Goal: Transaction & Acquisition: Book appointment/travel/reservation

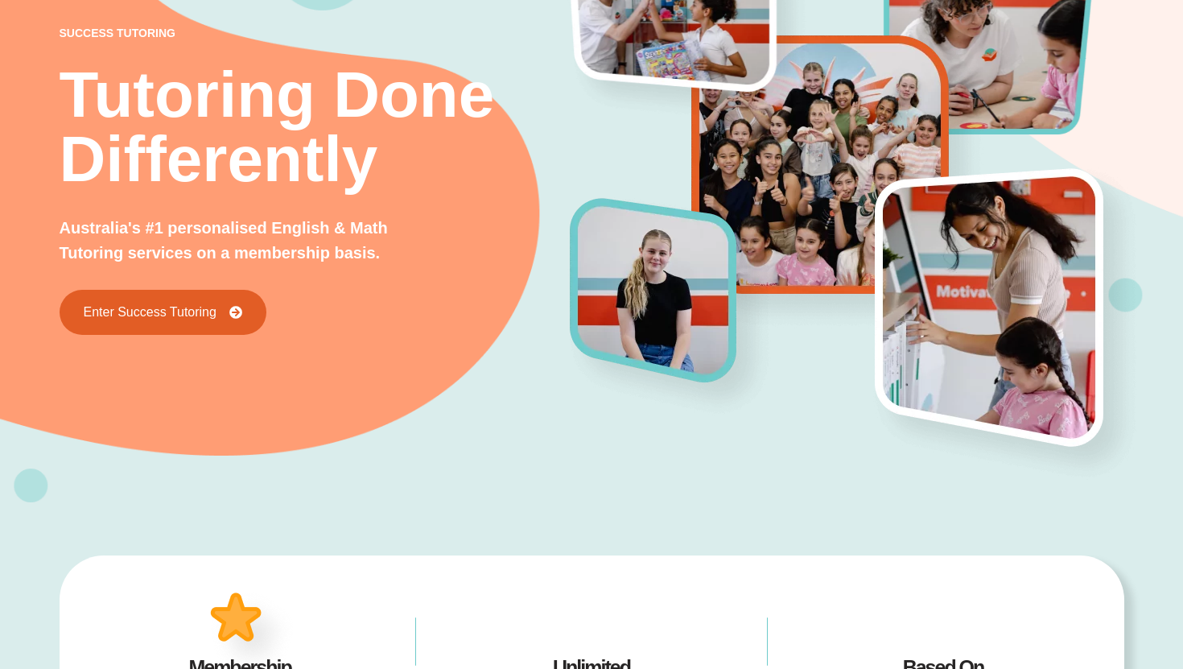
scroll to position [143, 0]
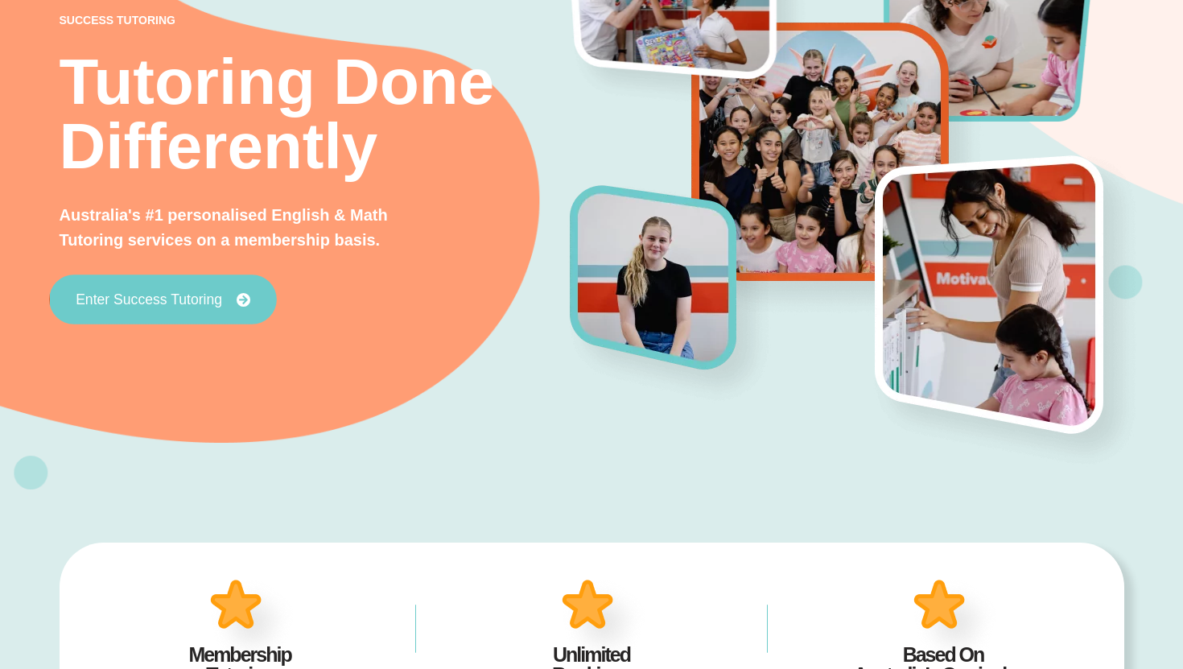
click at [227, 291] on link "Enter Success Tutoring" at bounding box center [163, 299] width 228 height 50
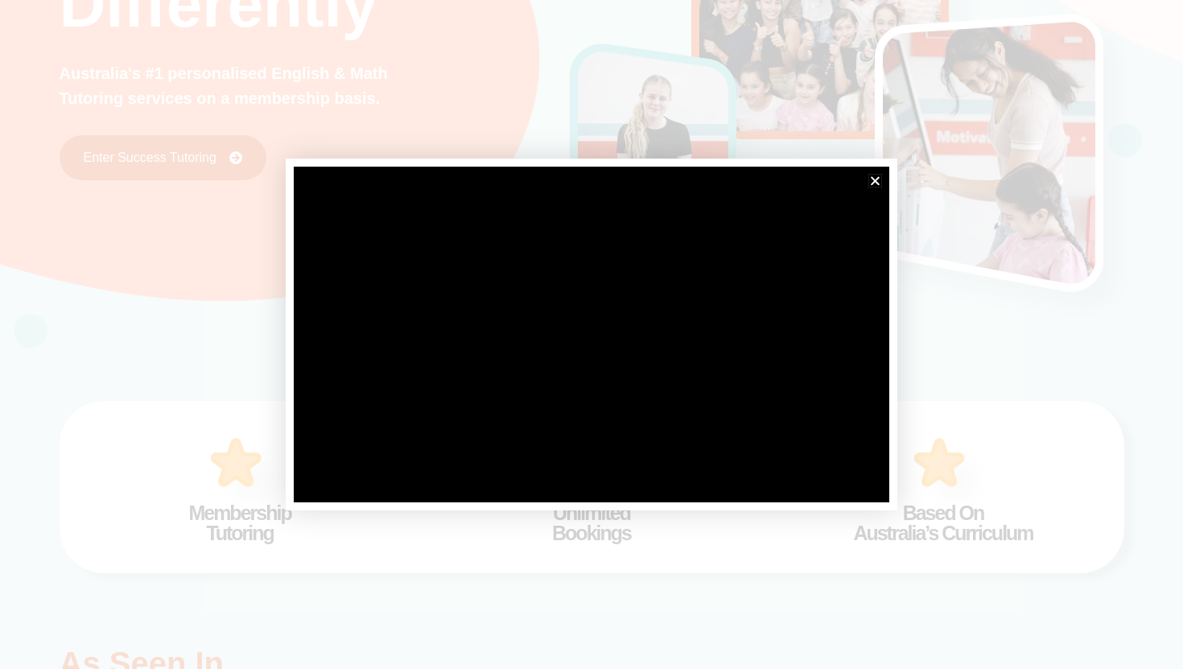
scroll to position [627, 0]
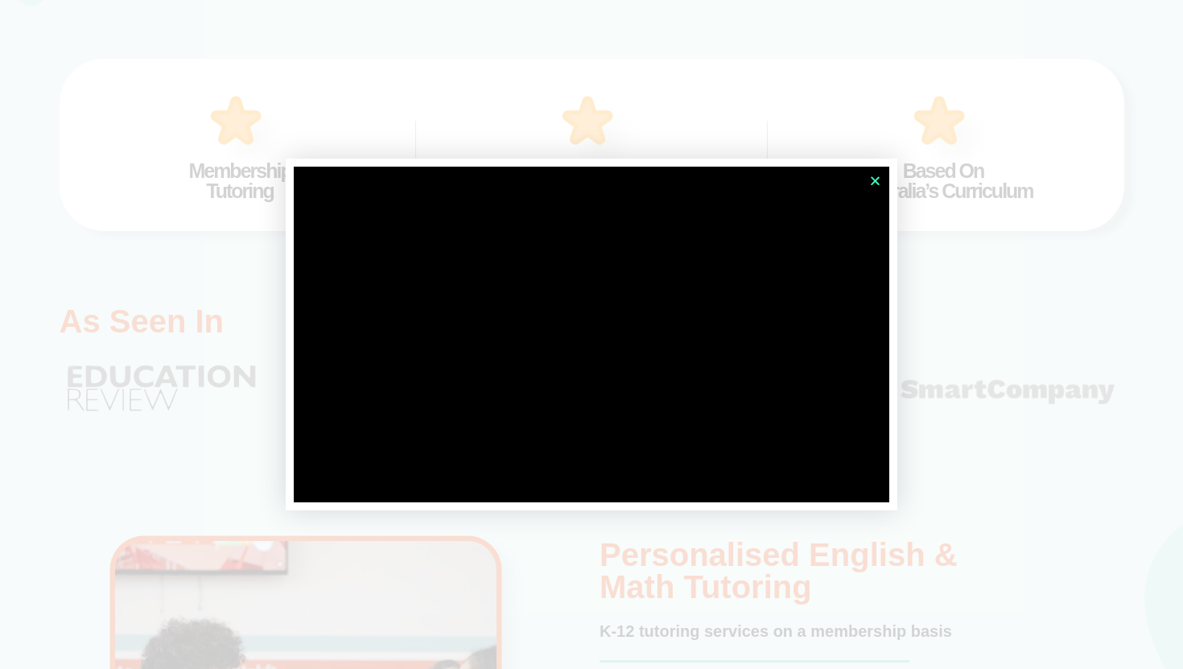
click at [879, 180] on icon "Close" at bounding box center [875, 181] width 12 height 12
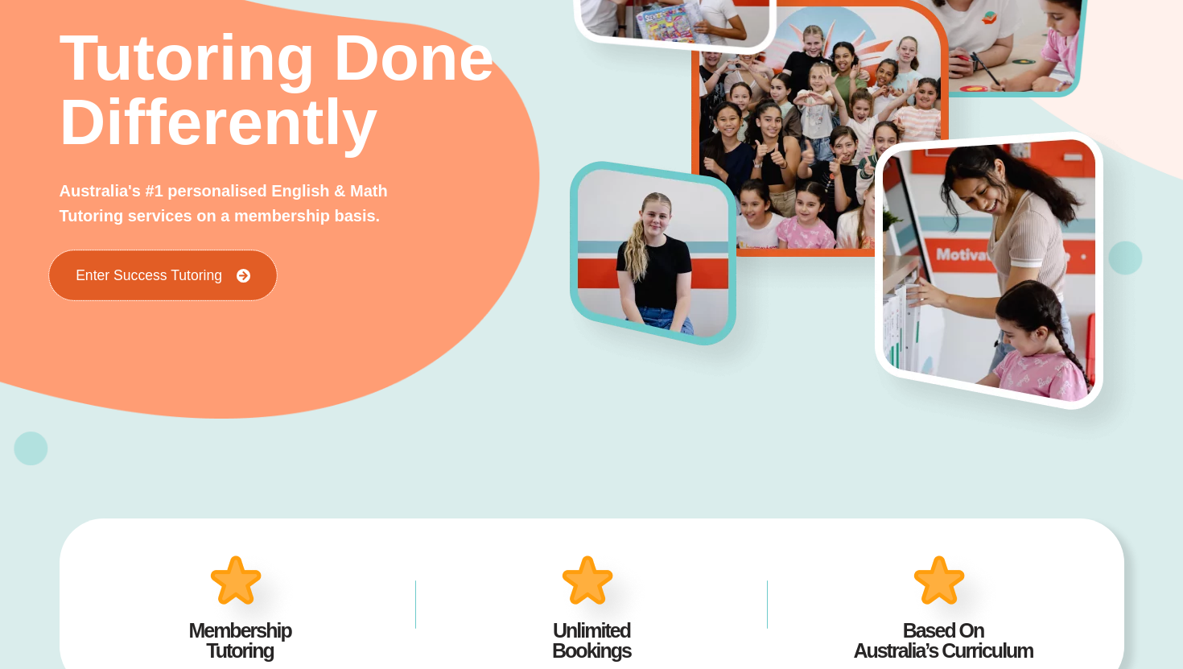
scroll to position [0, 0]
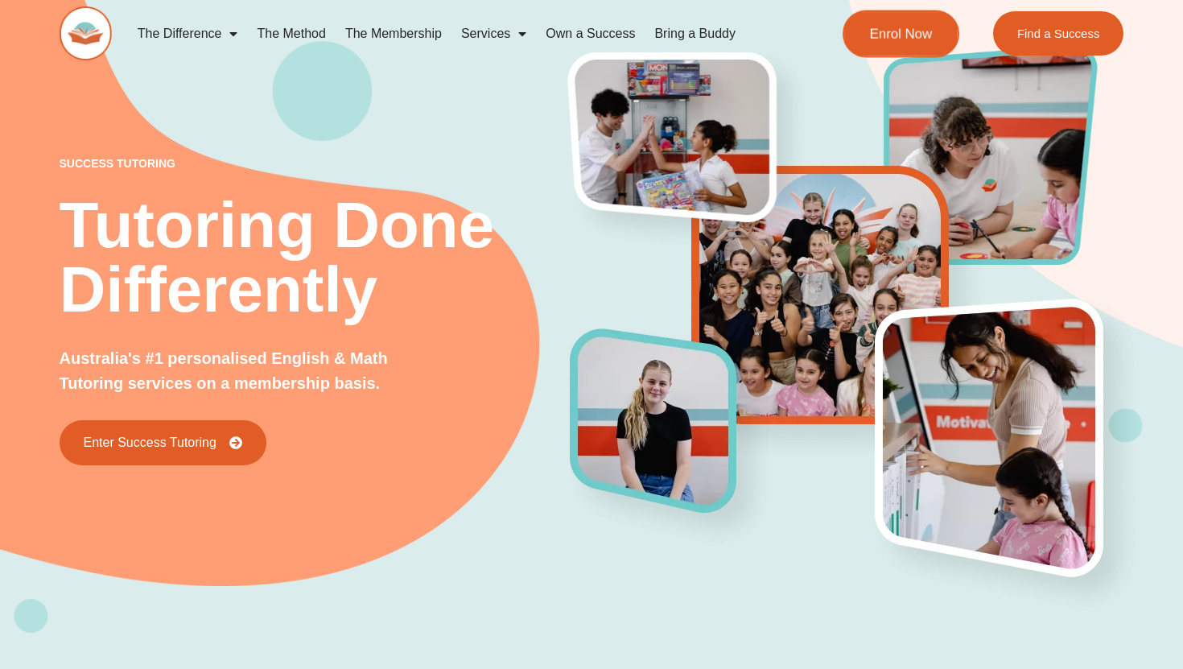
click at [883, 48] on link "Enrol Now" at bounding box center [900, 33] width 117 height 47
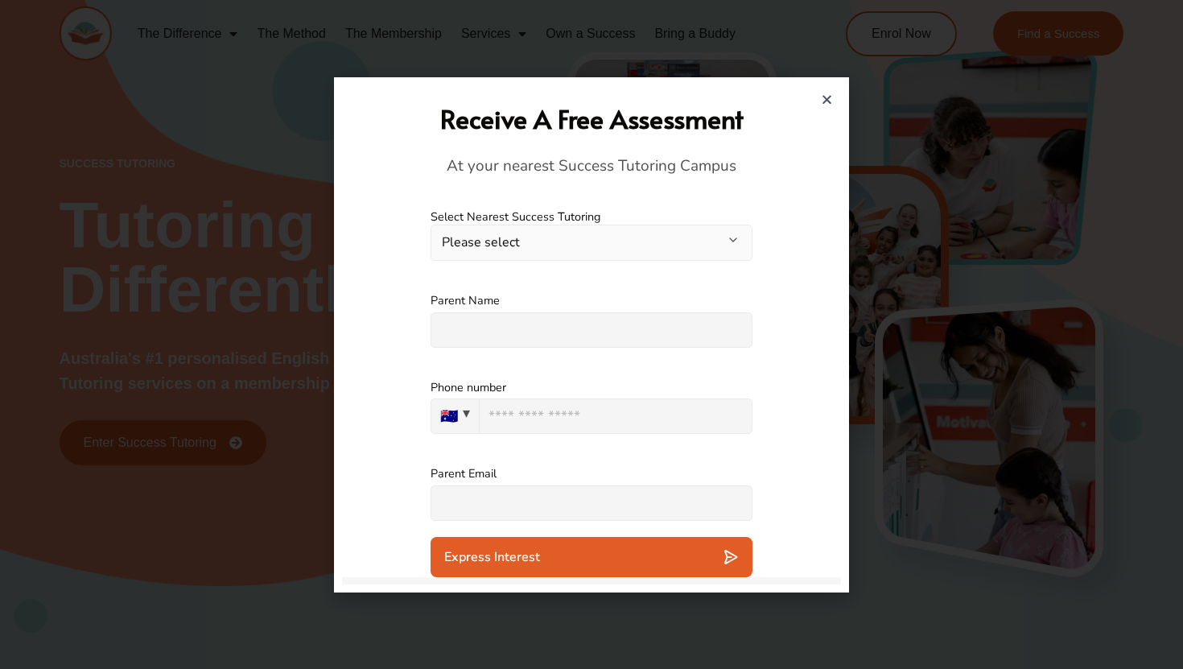
click at [825, 98] on icon "Close" at bounding box center [827, 99] width 12 height 12
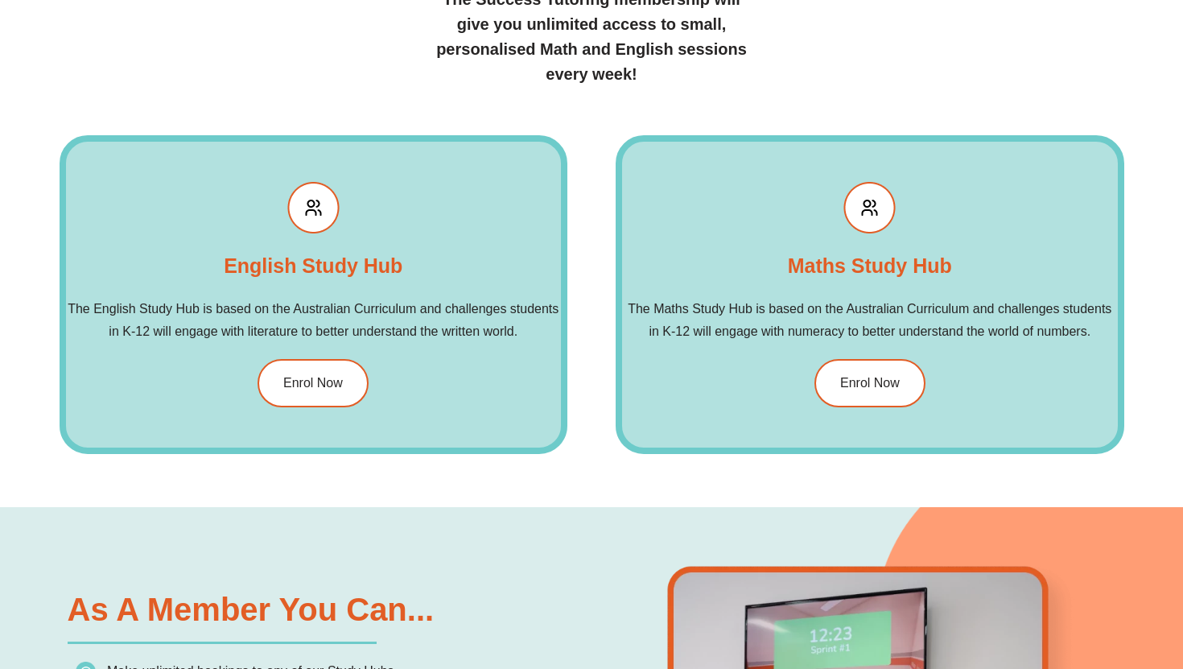
scroll to position [2012, 0]
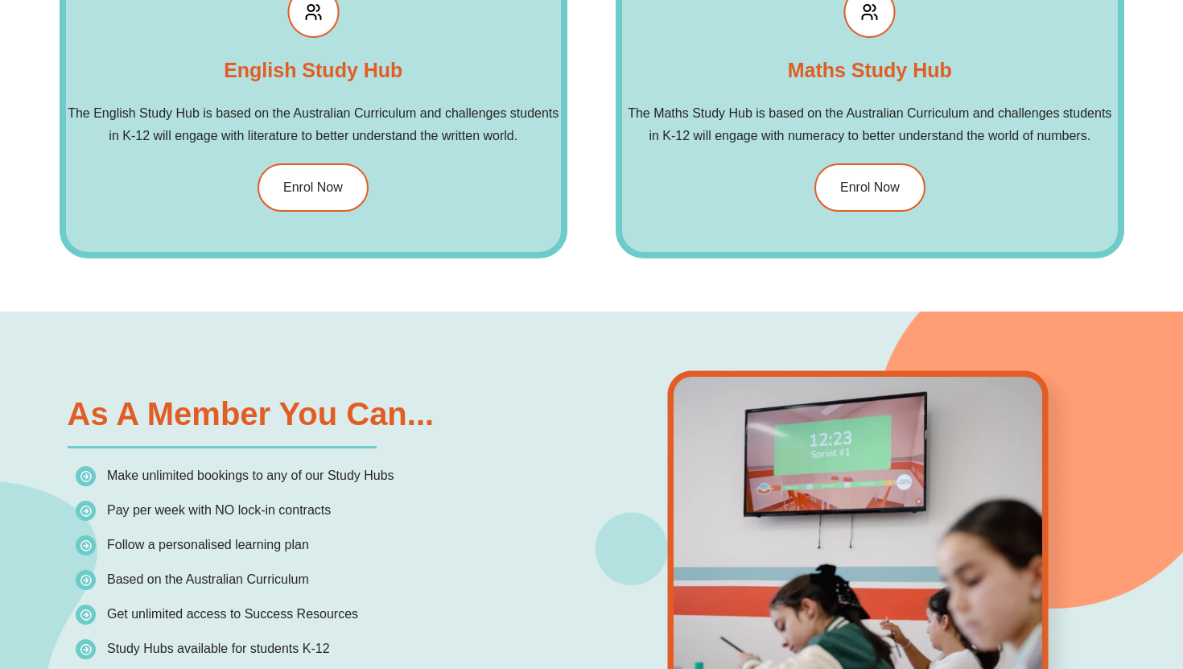
click at [175, 163] on div "English Study Hub The English Study Hub is based on the Australian Curriculum a…" at bounding box center [314, 99] width 508 height 319
click at [306, 203] on link "Enrol Now" at bounding box center [313, 188] width 117 height 51
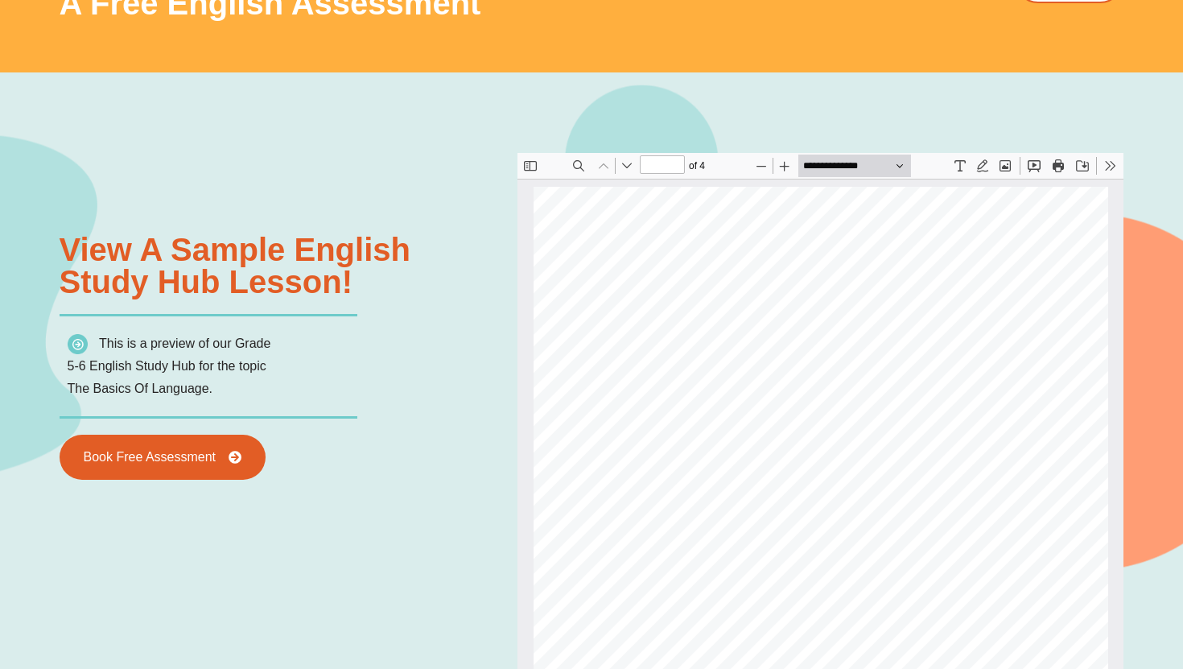
scroll to position [1735, 0]
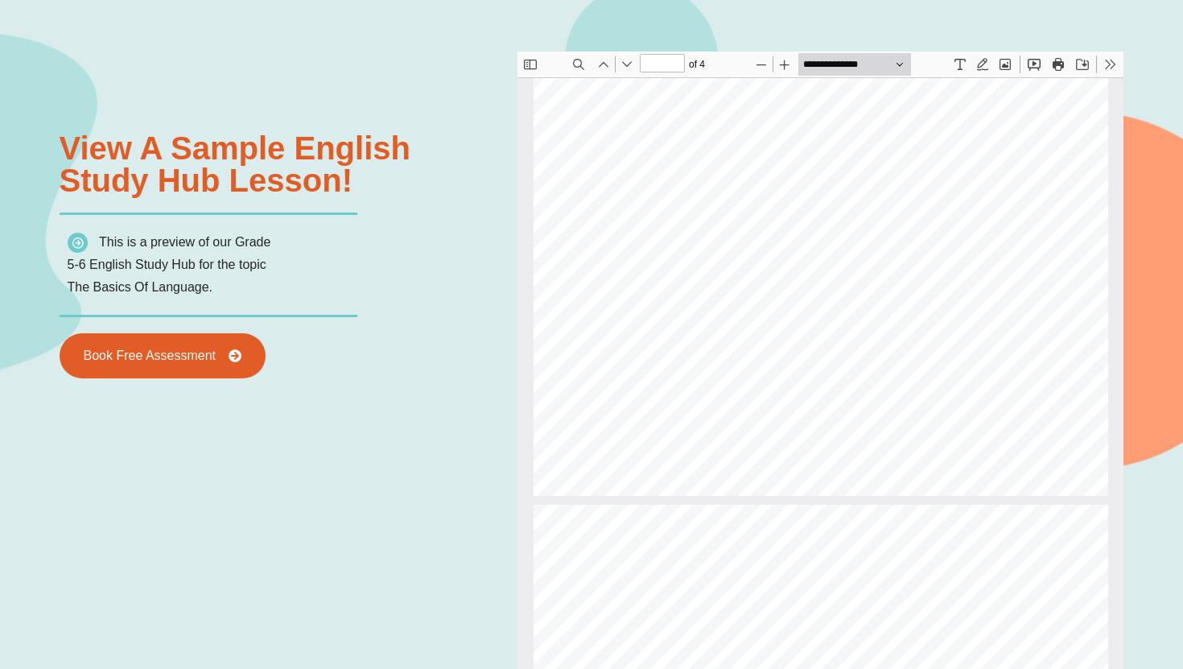
type input "*"
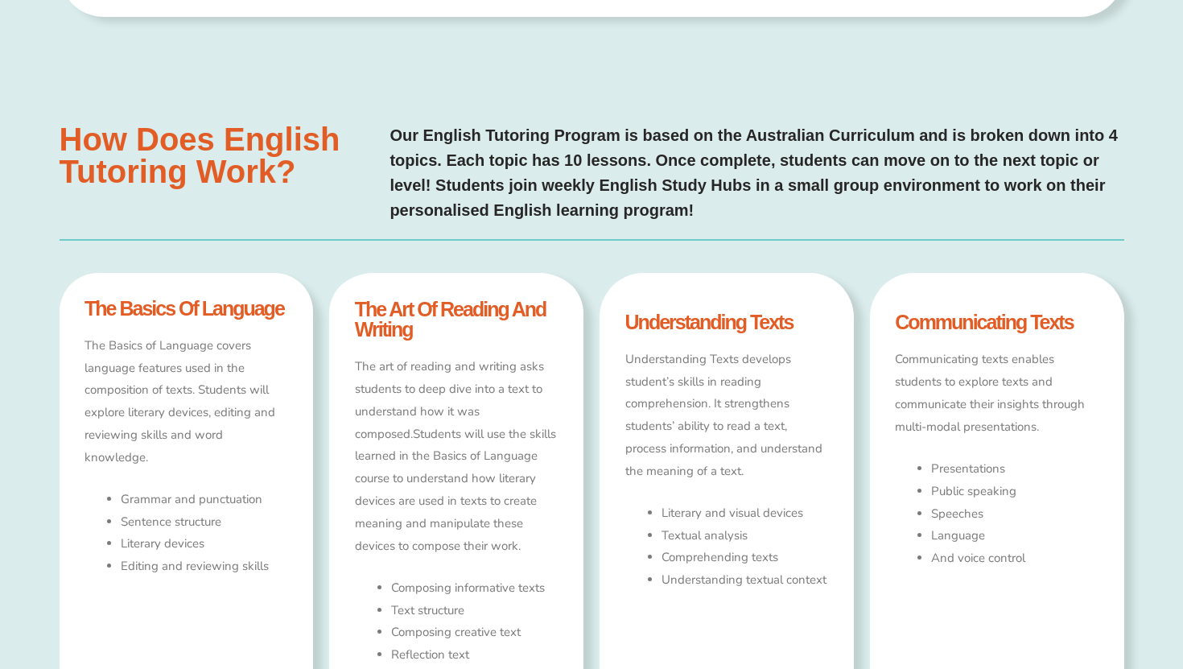
scroll to position [1166, 0]
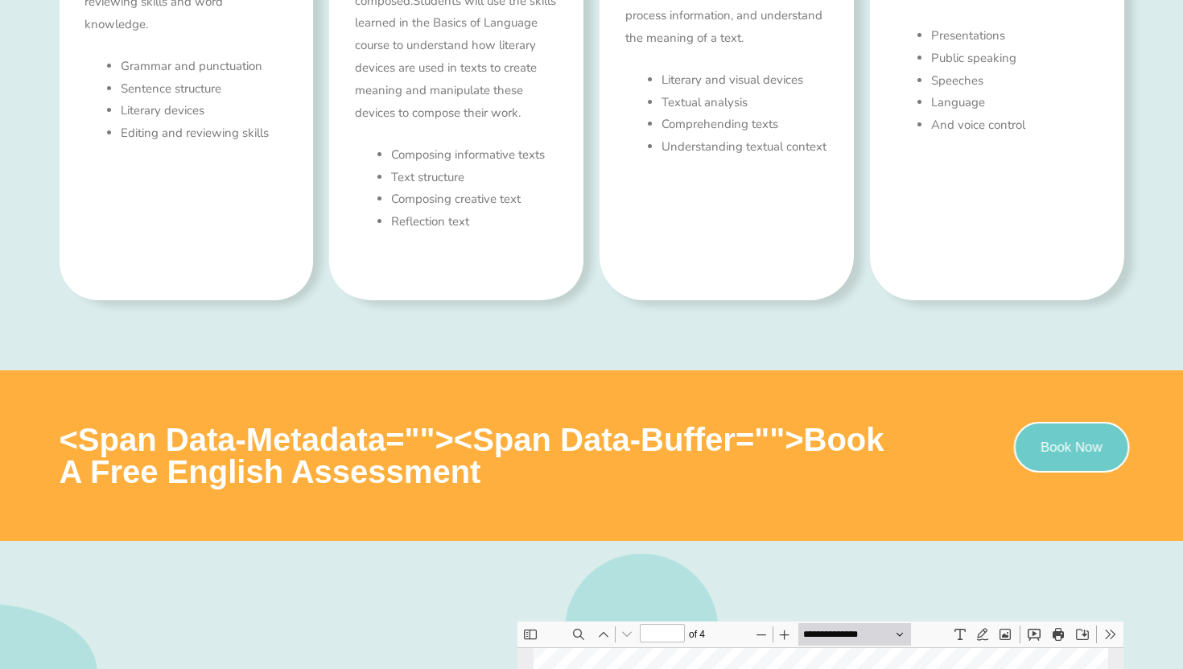
click at [1086, 434] on link "Book Now" at bounding box center [1071, 447] width 116 height 51
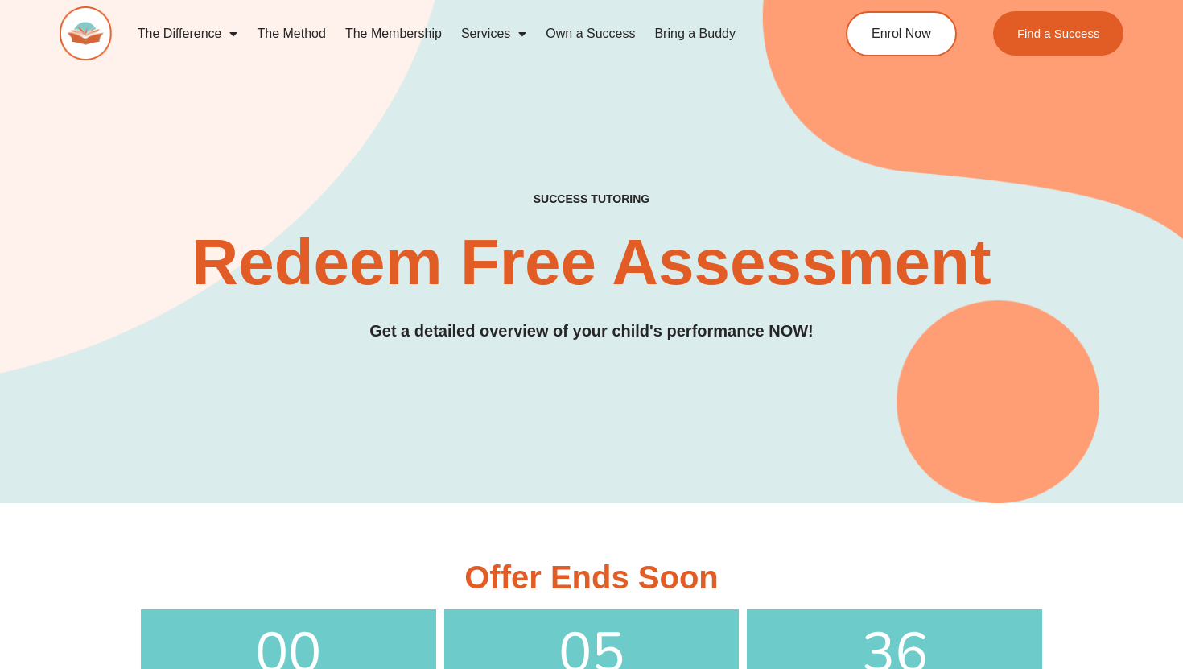
click at [300, 40] on link "The Method" at bounding box center [291, 33] width 88 height 37
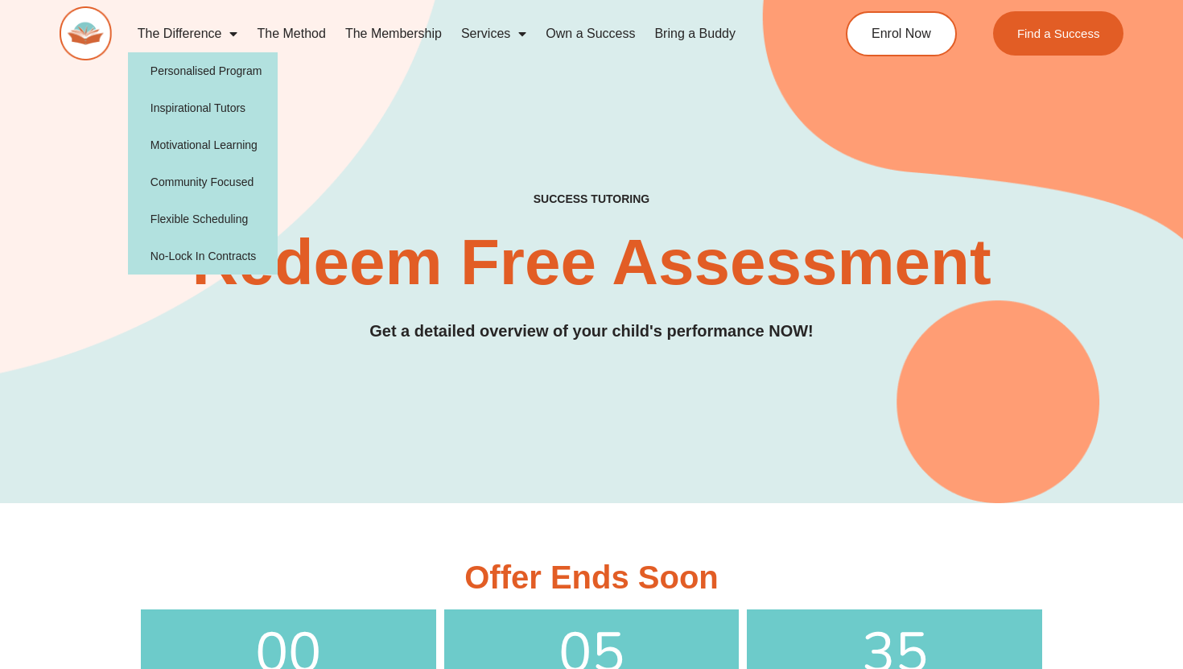
click at [217, 33] on link "The Difference" at bounding box center [188, 33] width 120 height 37
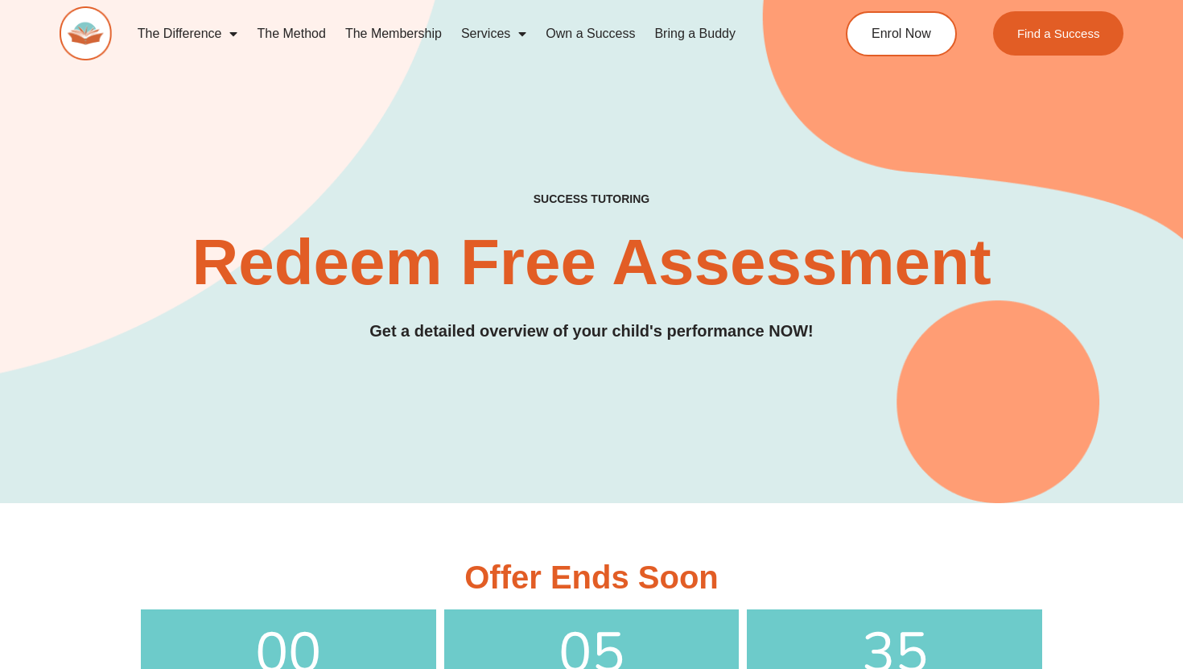
click at [217, 33] on link "The Difference" at bounding box center [188, 33] width 120 height 37
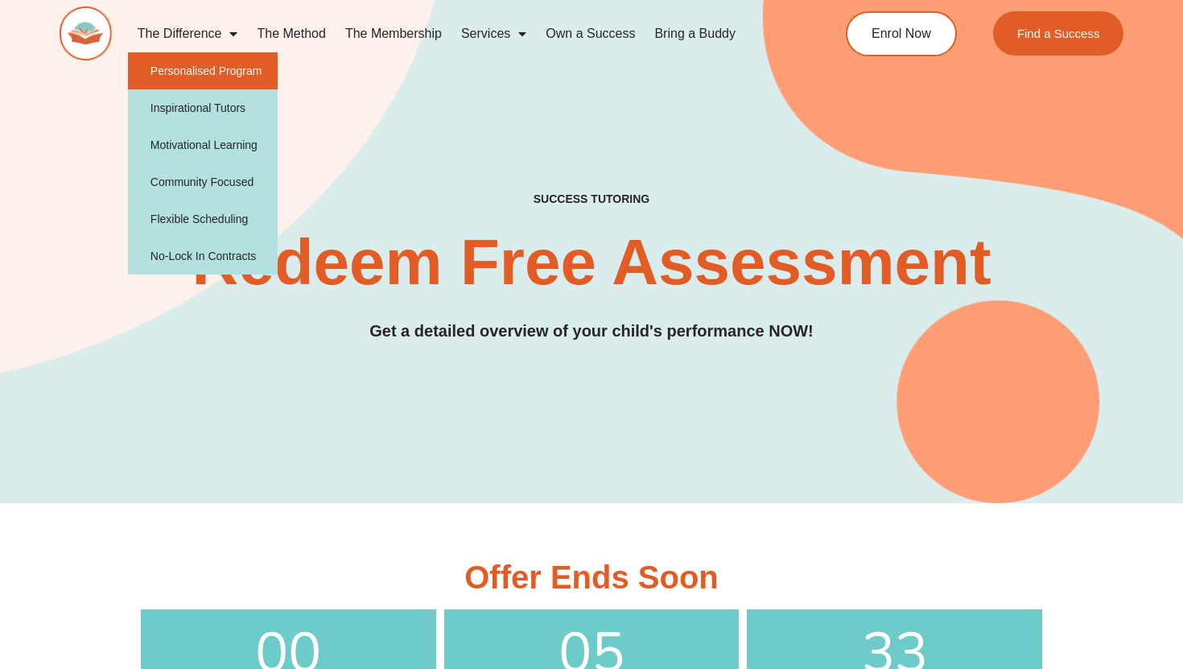
click at [222, 68] on link "Personalised Program" at bounding box center [203, 70] width 150 height 37
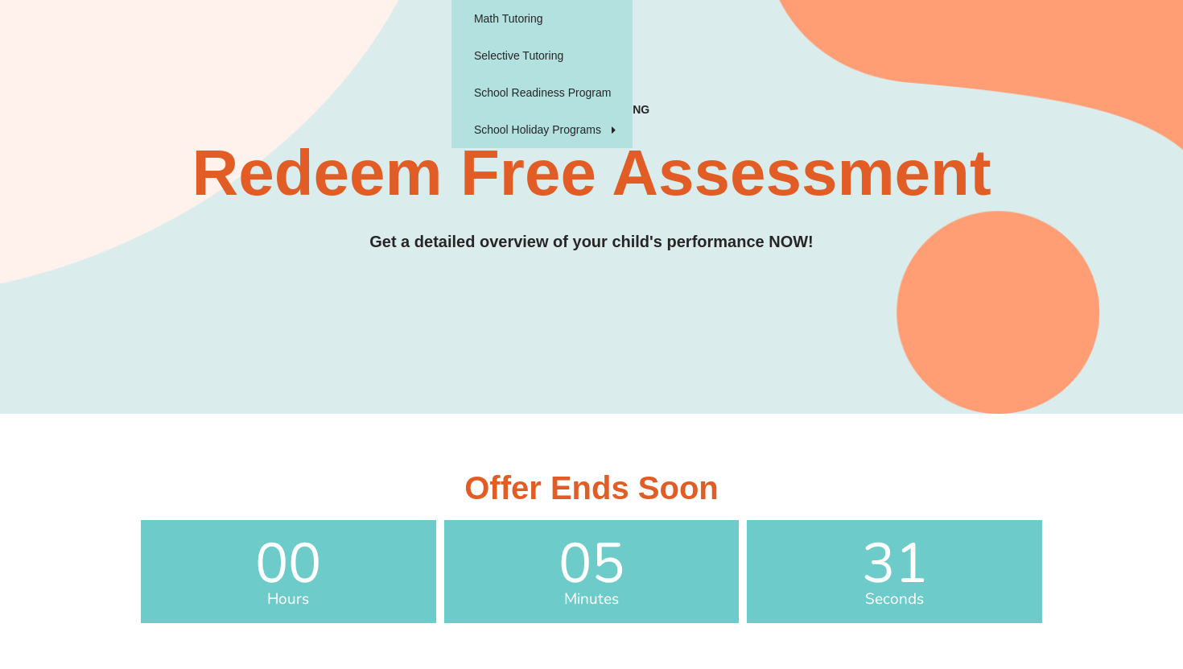
scroll to position [205, 0]
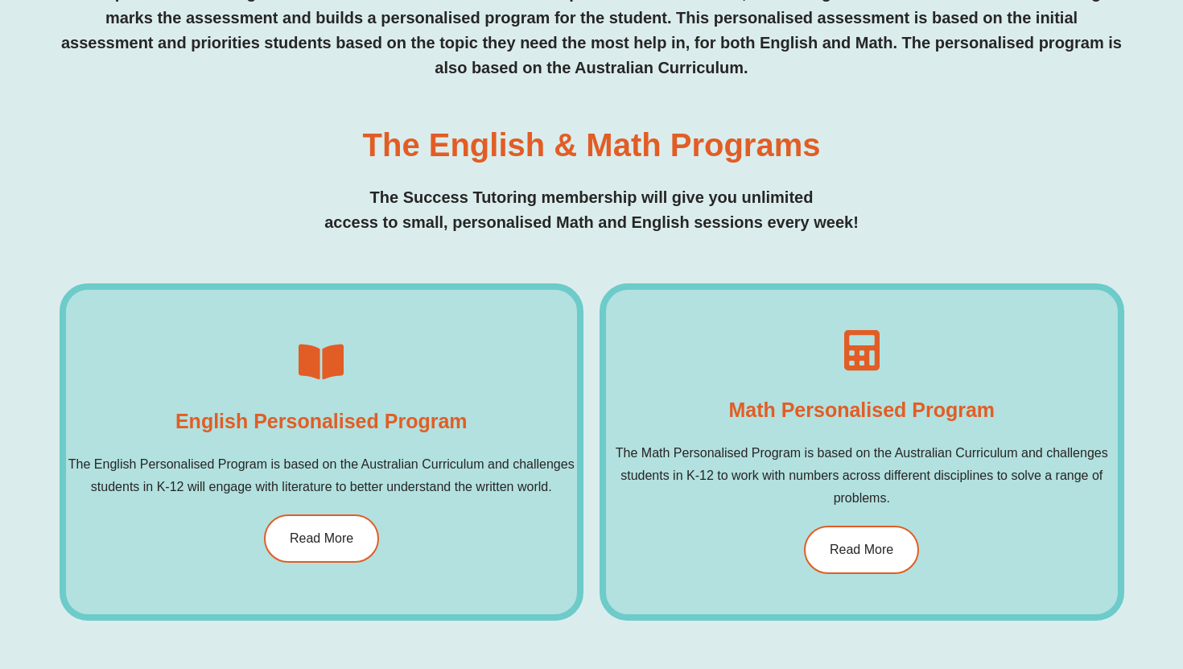
scroll to position [751, 0]
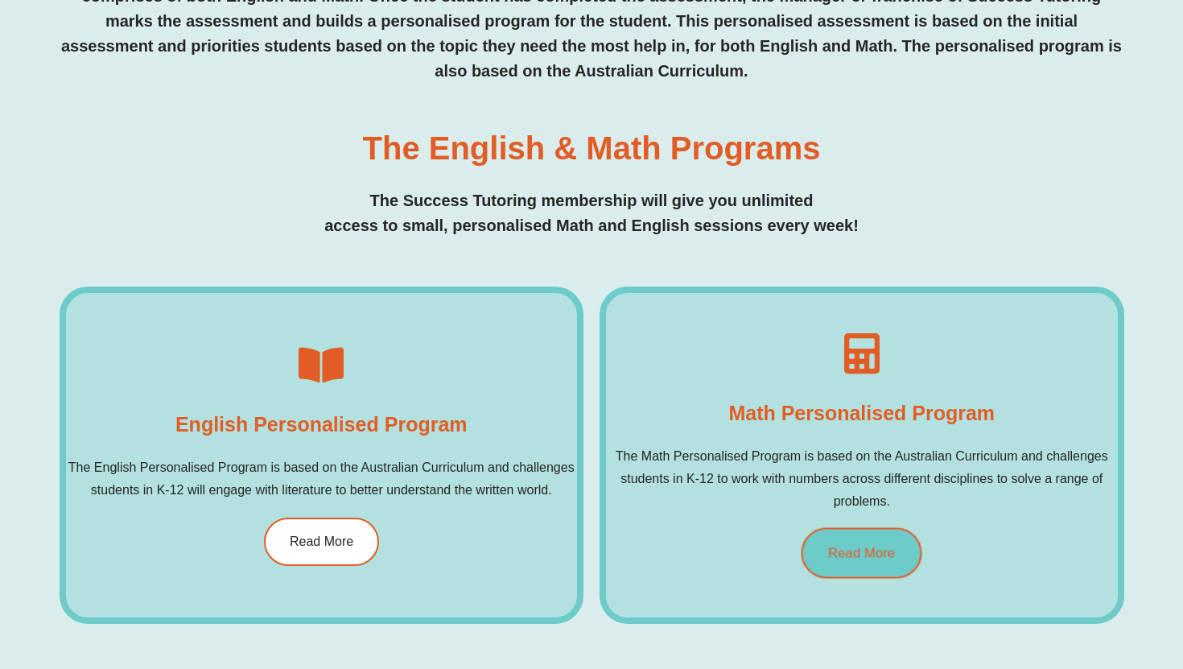
click at [865, 541] on link "Read More" at bounding box center [861, 553] width 121 height 51
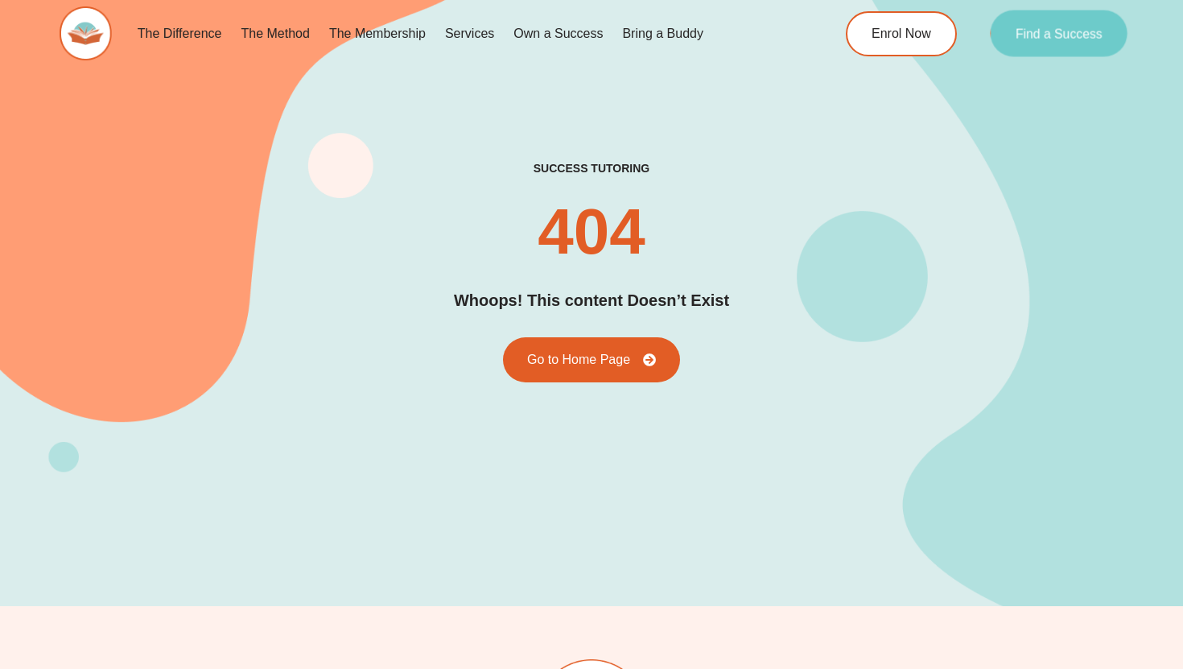
click at [1036, 28] on span "Find a Success" at bounding box center [1058, 33] width 87 height 13
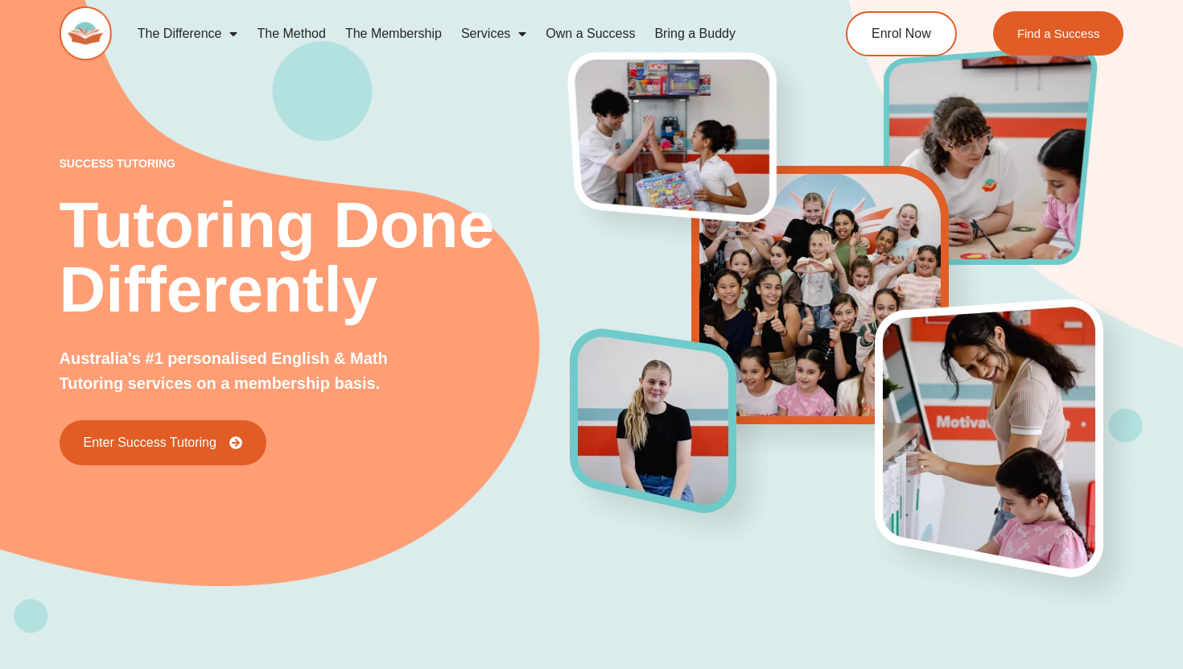
click at [512, 27] on span "Menu" at bounding box center [518, 33] width 16 height 29
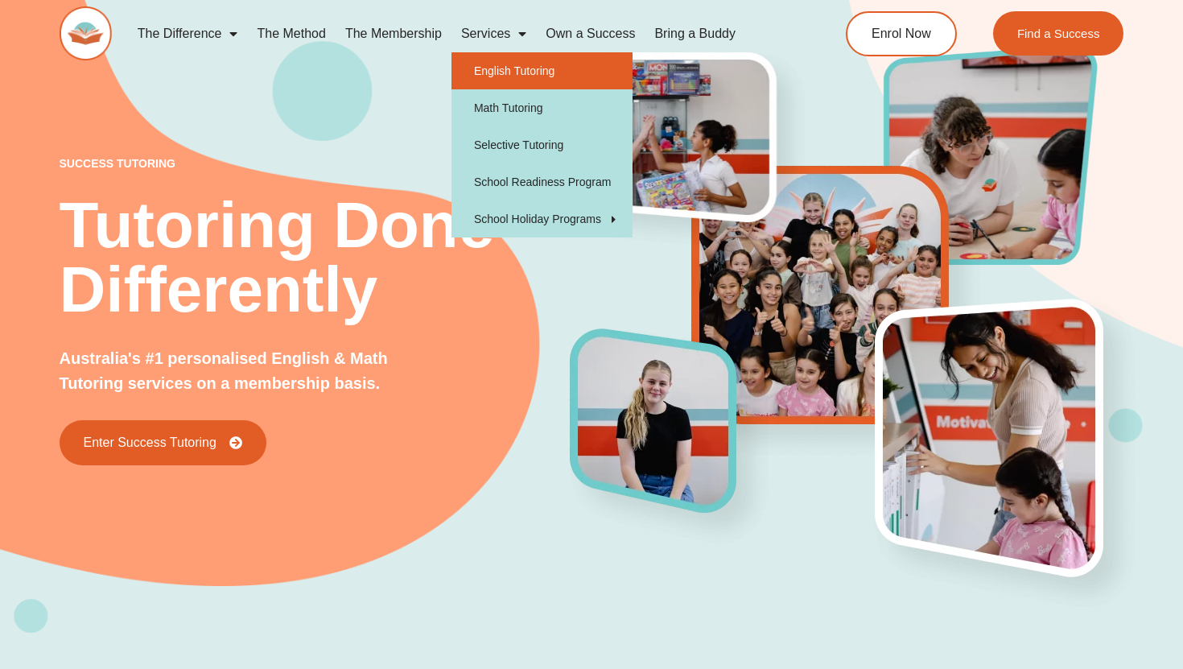
click at [531, 80] on link "English Tutoring" at bounding box center [541, 70] width 181 height 37
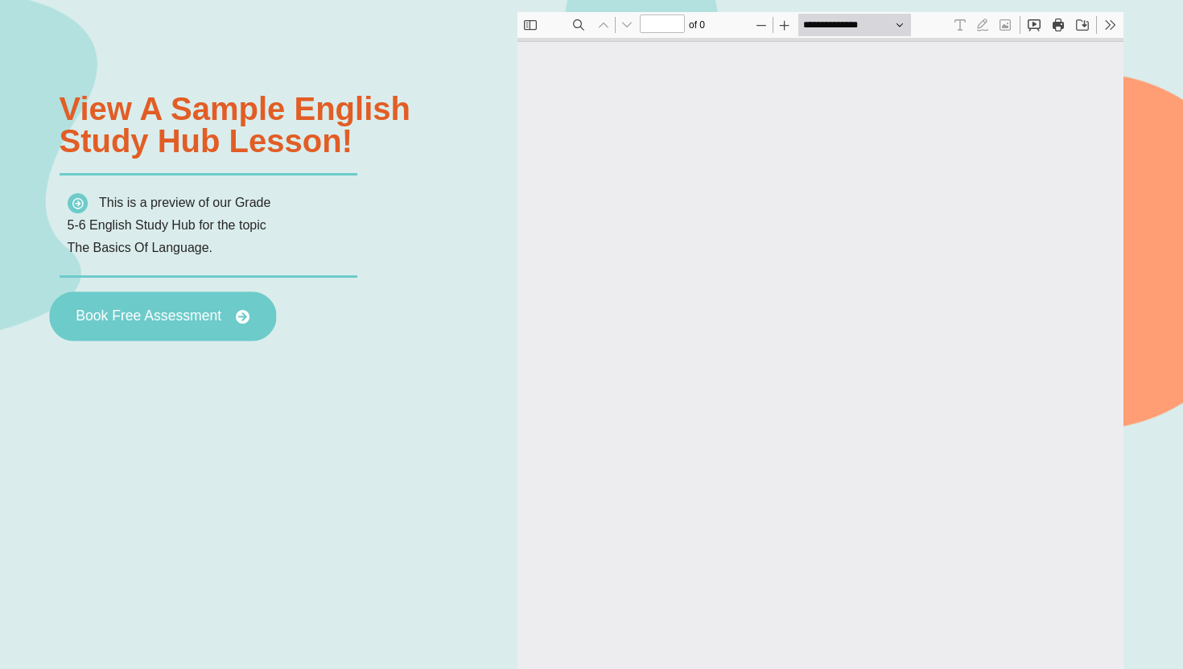
type input "*"
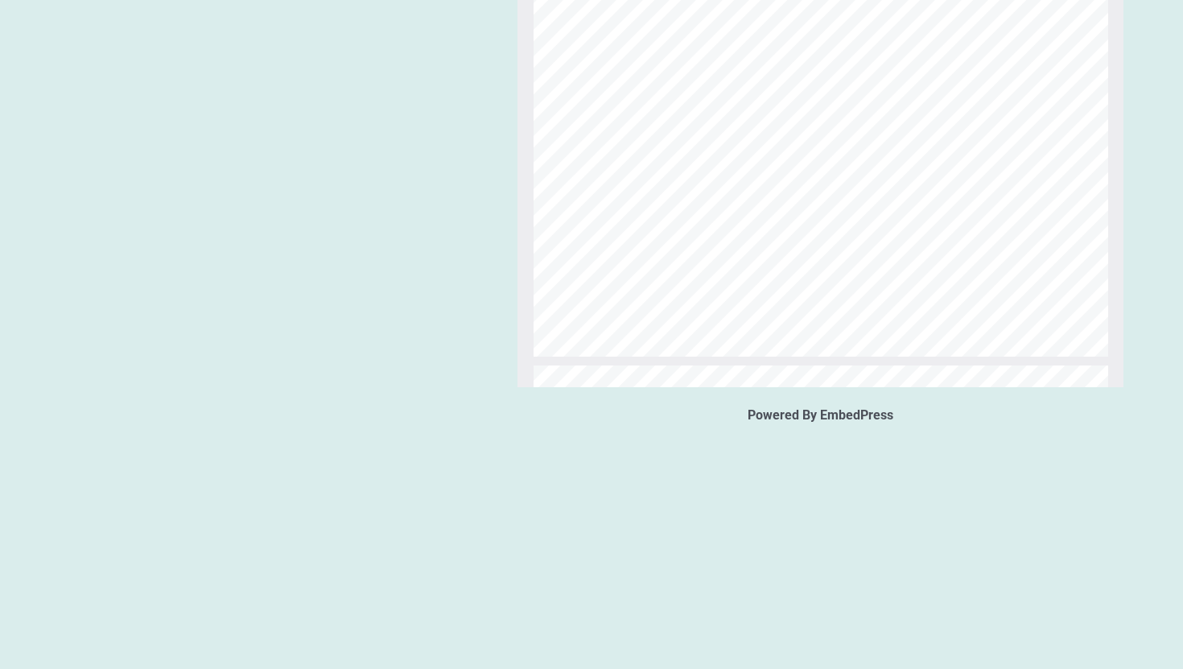
scroll to position [1668, 0]
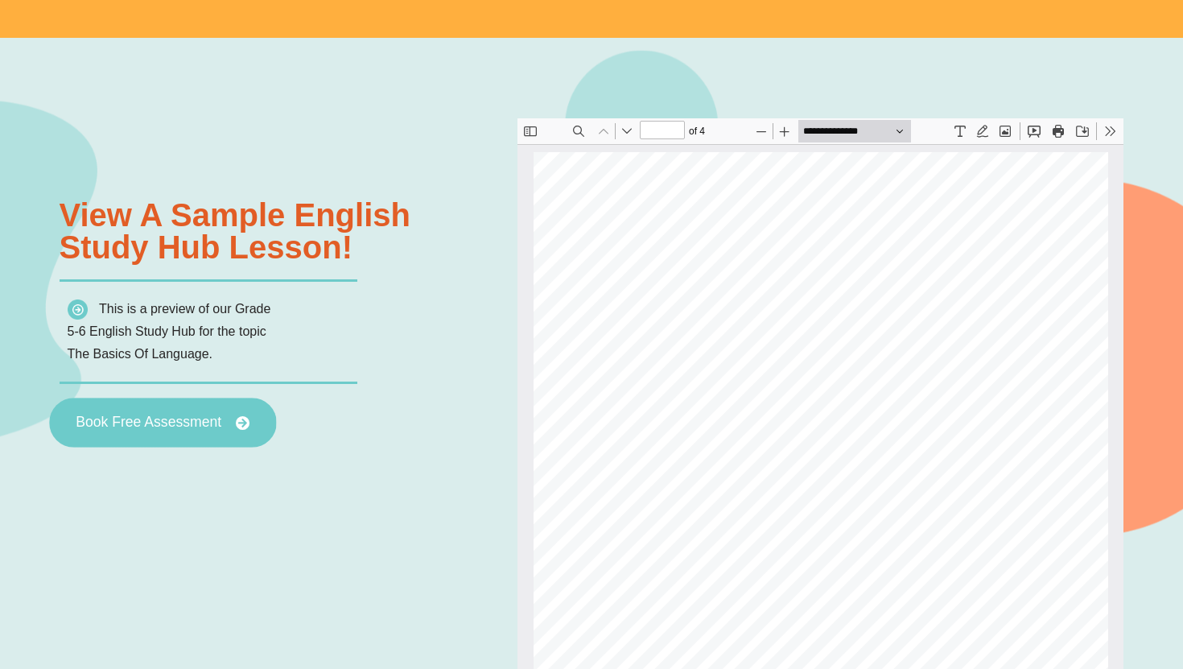
click at [228, 415] on link "Book Free Assessment" at bounding box center [162, 422] width 227 height 50
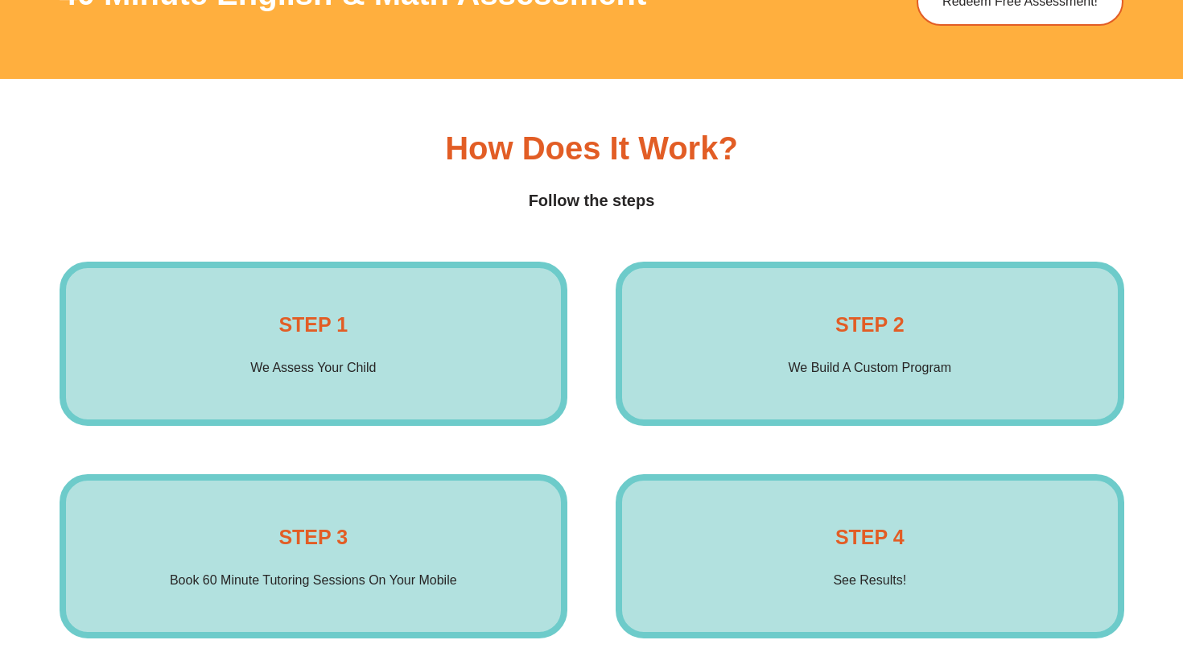
scroll to position [2308, 0]
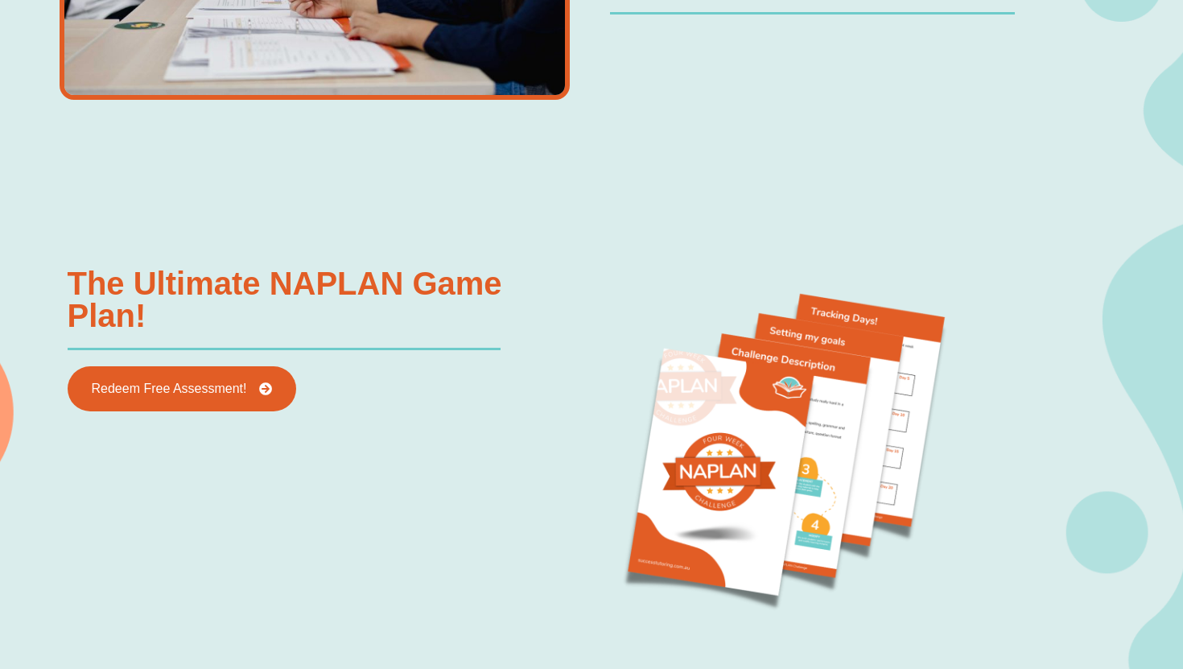
scroll to position [1499, 0]
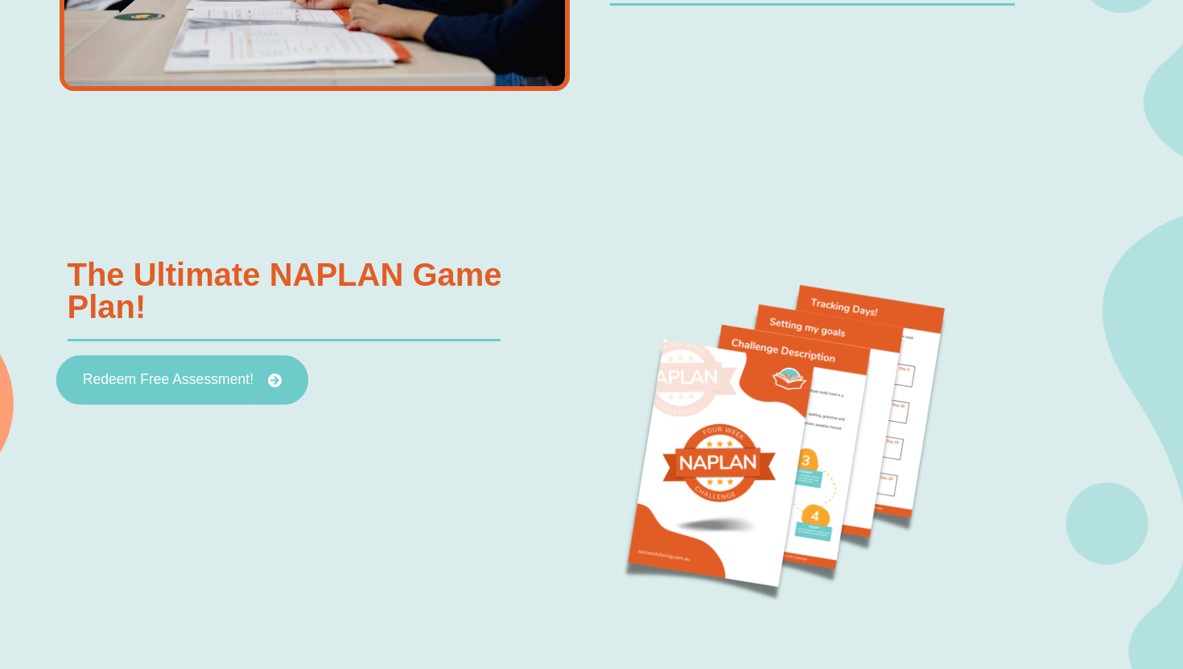
click at [256, 374] on span "Redeem Free Assessment!" at bounding box center [181, 379] width 199 height 14
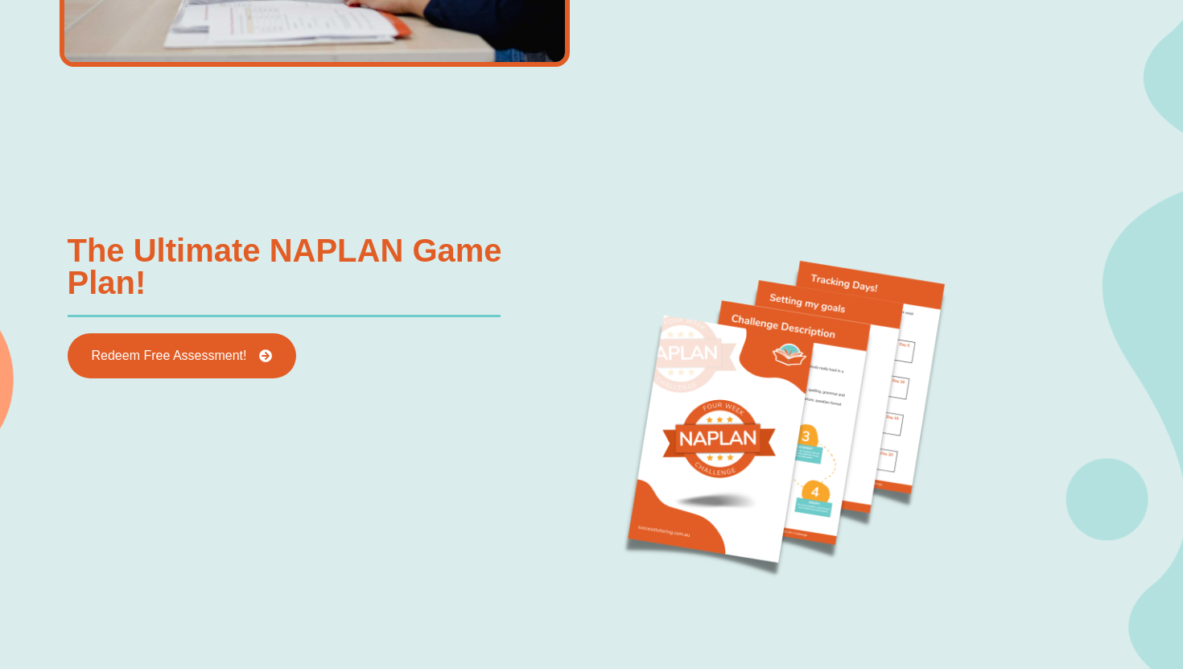
scroll to position [2035, 0]
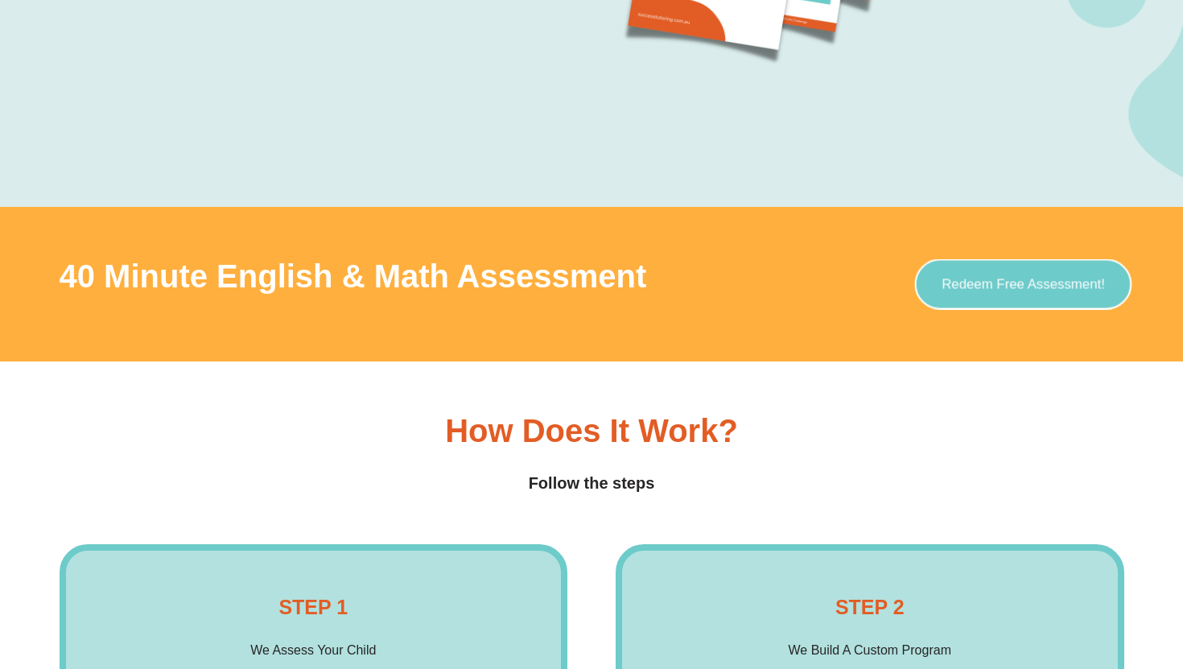
click at [967, 297] on link "Redeem Free Assessment!" at bounding box center [1023, 283] width 217 height 51
